Goal: Transaction & Acquisition: Purchase product/service

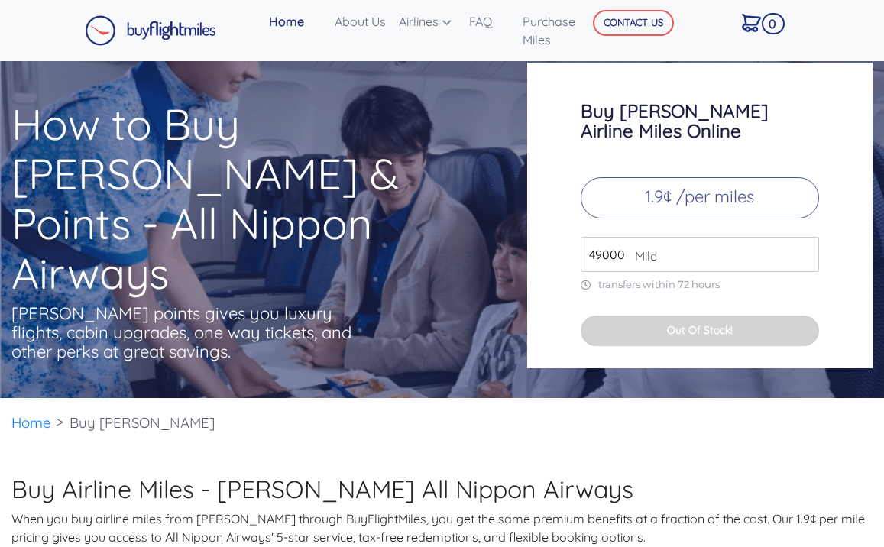
click at [681, 237] on input "49000" at bounding box center [700, 254] width 238 height 35
click at [731, 278] on p "transfers within 72 hours" at bounding box center [700, 284] width 238 height 13
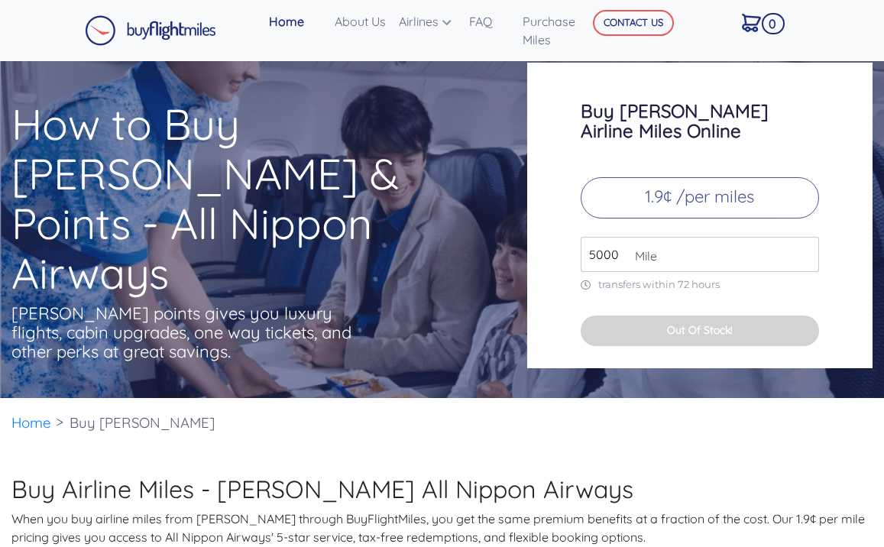
click at [817, 249] on input "5000" at bounding box center [700, 254] width 238 height 35
type input "49000"
click at [807, 237] on input "49000" at bounding box center [700, 254] width 238 height 35
click at [804, 248] on input "49000" at bounding box center [700, 254] width 238 height 35
click at [811, 242] on input "49000" at bounding box center [700, 254] width 238 height 35
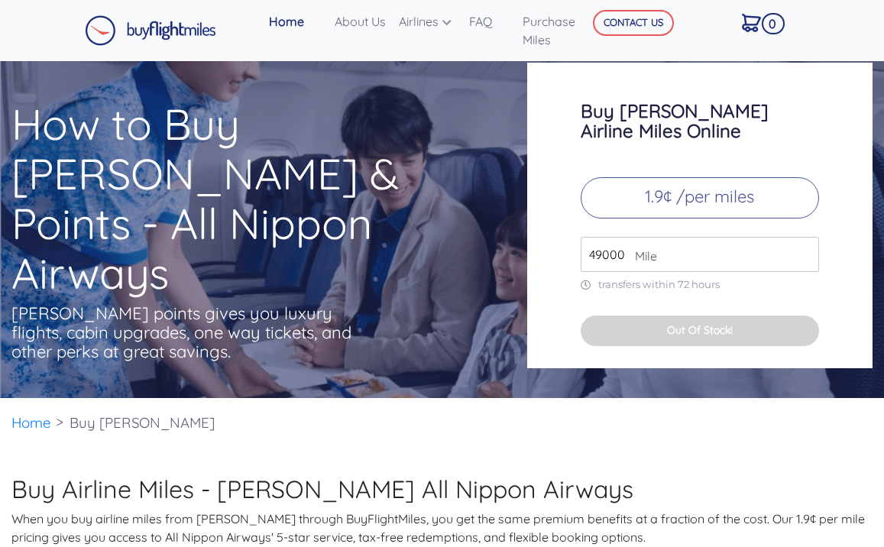
click at [811, 242] on input "49000" at bounding box center [700, 254] width 238 height 35
click at [806, 242] on input "49000" at bounding box center [700, 254] width 238 height 35
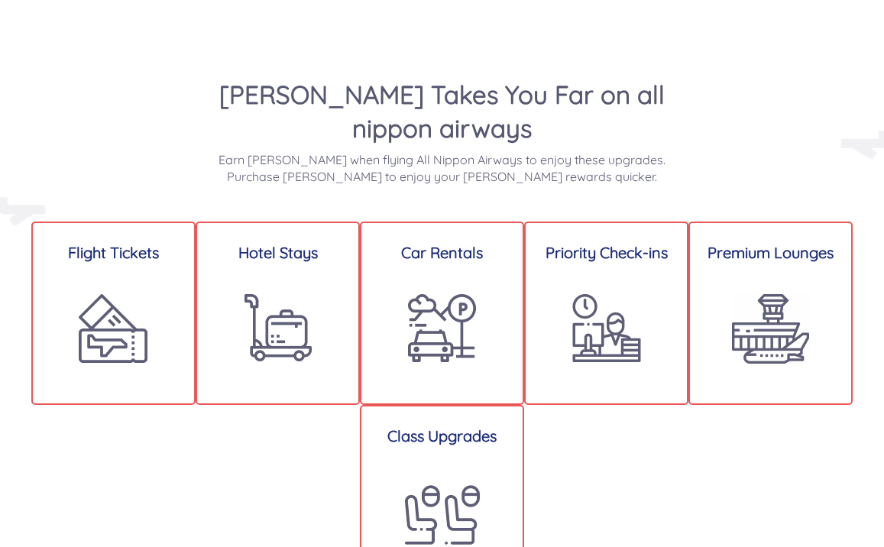
scroll to position [1071, 0]
